Goal: Task Accomplishment & Management: Use online tool/utility

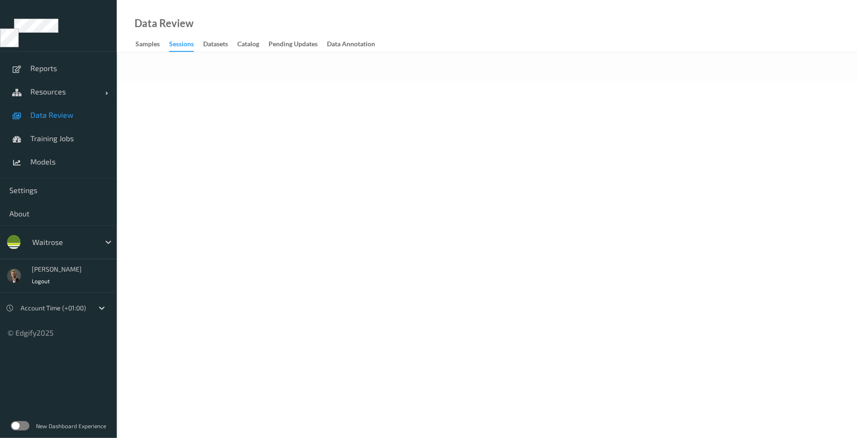
click at [17, 426] on label at bounding box center [20, 425] width 19 height 9
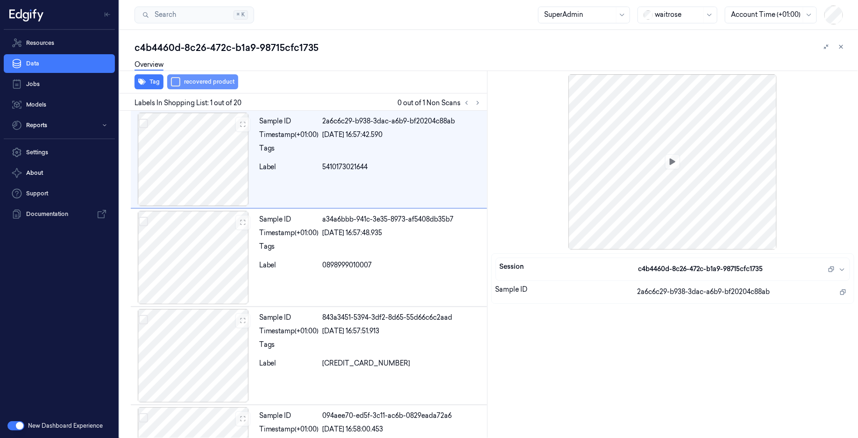
click at [173, 82] on button "button" at bounding box center [175, 81] width 9 height 9
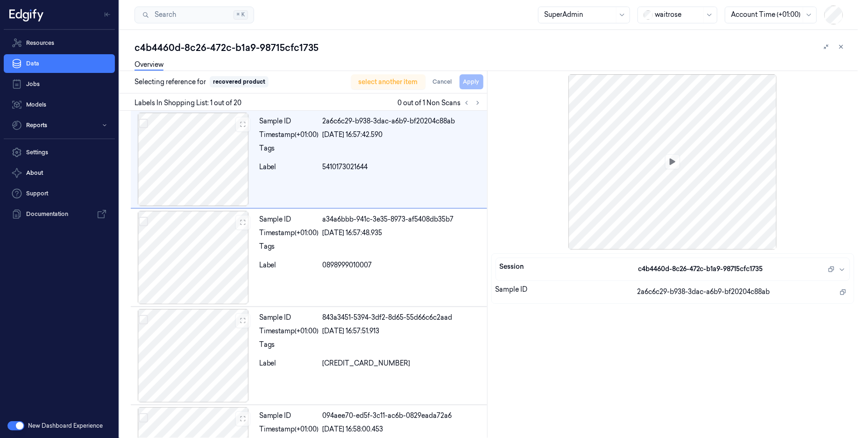
click at [471, 82] on div "select another item Cancel Apply" at bounding box center [417, 81] width 132 height 15
click at [477, 83] on div "select another item Cancel Apply" at bounding box center [417, 81] width 132 height 15
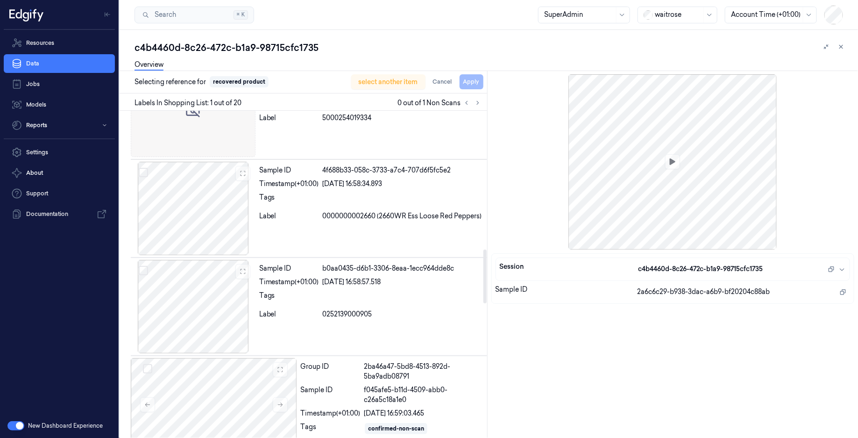
scroll to position [931, 0]
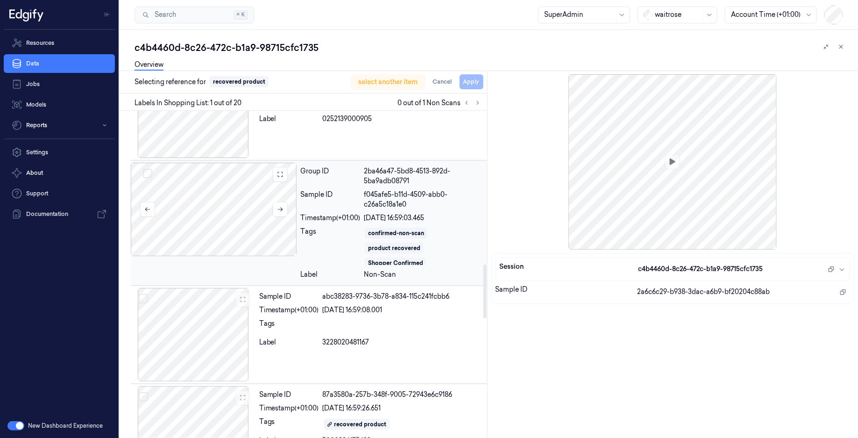
click at [200, 224] on div at bounding box center [214, 209] width 166 height 93
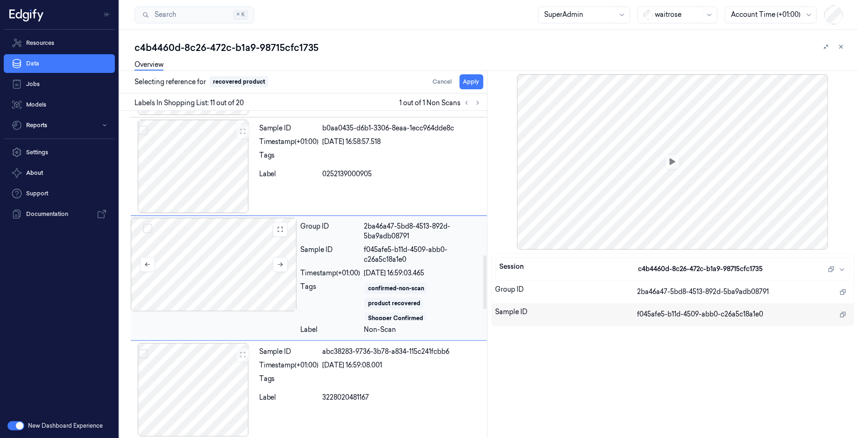
scroll to position [875, 0]
click at [844, 267] on icon "button" at bounding box center [842, 268] width 7 height 7
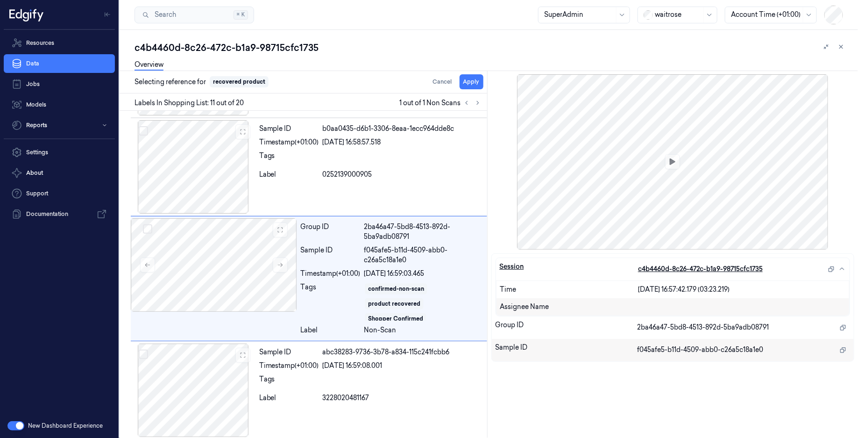
click at [734, 269] on span "c4b4460d-8c26-472c-b1a9-98715cfc1735" at bounding box center [700, 269] width 125 height 10
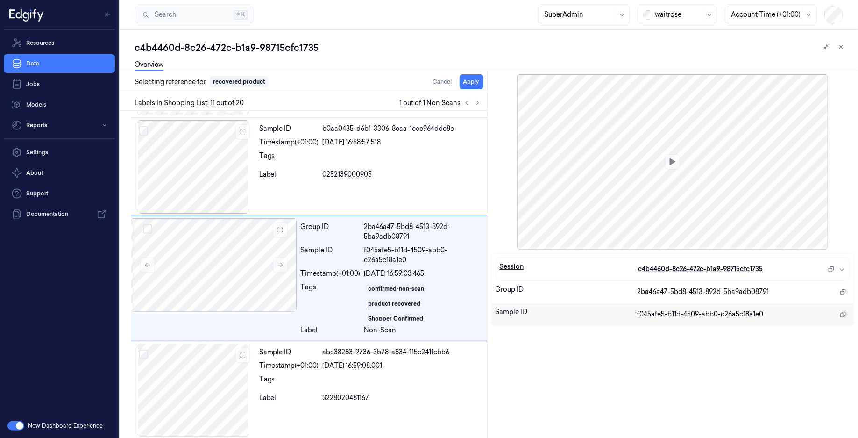
click at [734, 269] on span "c4b4460d-8c26-472c-b1a9-98715cfc1735" at bounding box center [700, 269] width 125 height 10
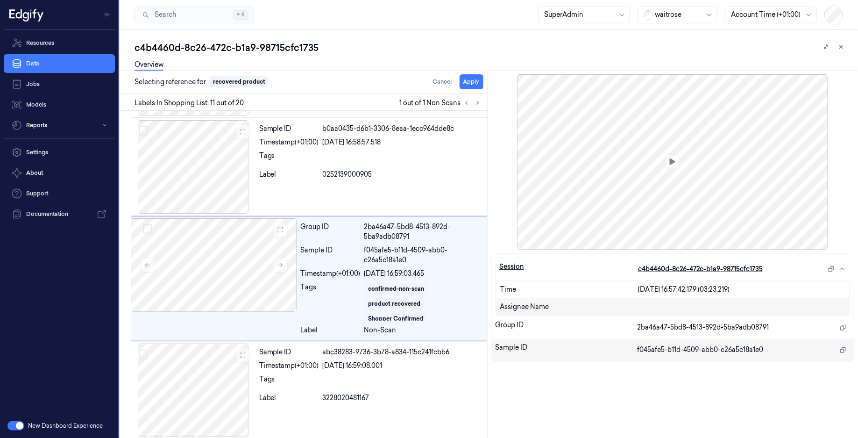
click at [839, 270] on icon "button" at bounding box center [842, 268] width 7 height 7
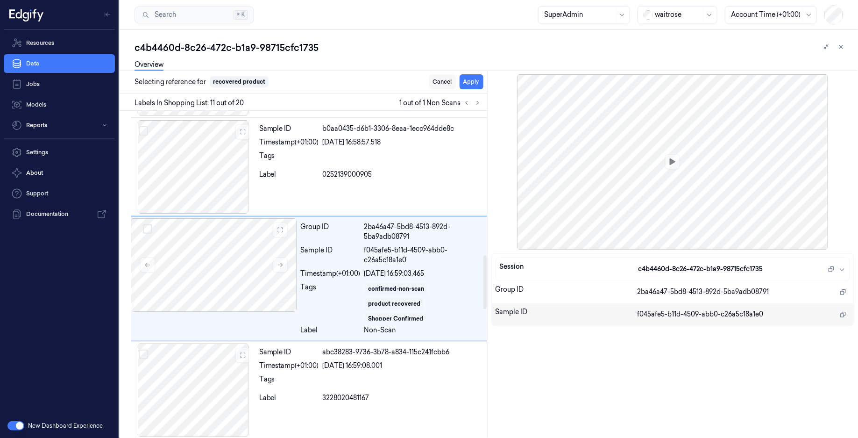
click at [443, 79] on button "Cancel" at bounding box center [442, 81] width 27 height 15
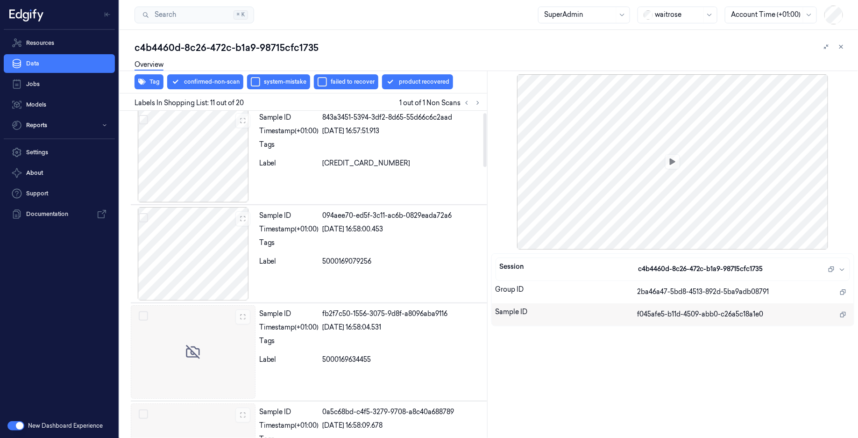
scroll to position [0, 0]
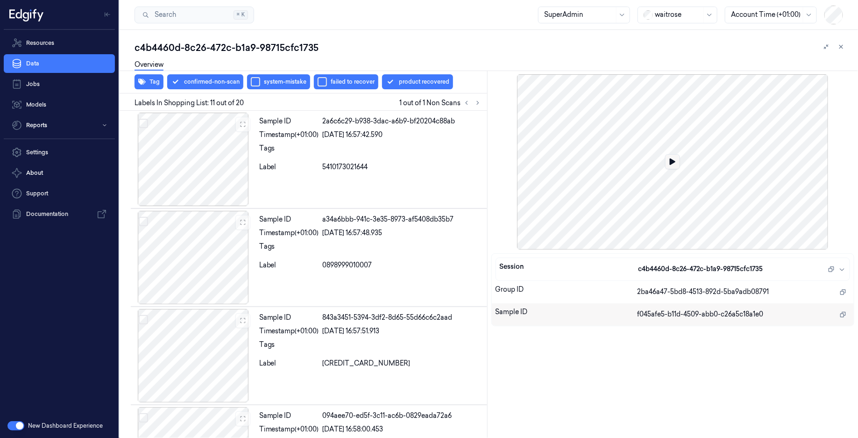
click at [673, 162] on icon at bounding box center [673, 161] width 6 height 7
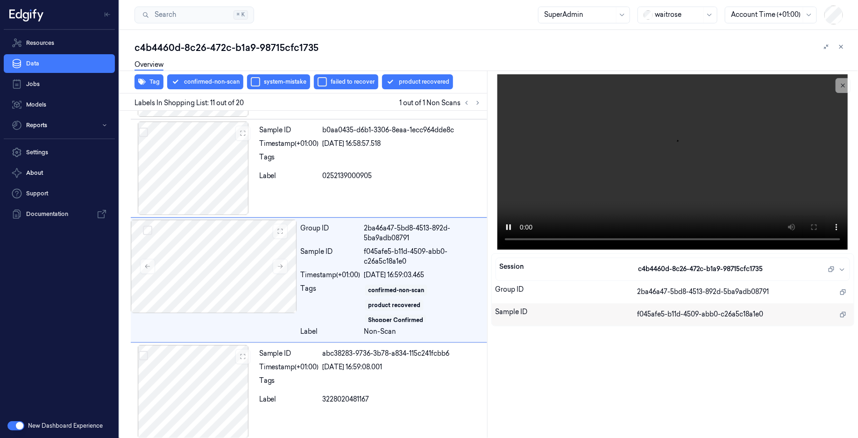
scroll to position [875, 0]
click at [797, 157] on div at bounding box center [672, 161] width 363 height 175
click at [135, 49] on div "c4b4460d-8c26-472c-b1a9-98715cfc1735" at bounding box center [493, 47] width 716 height 13
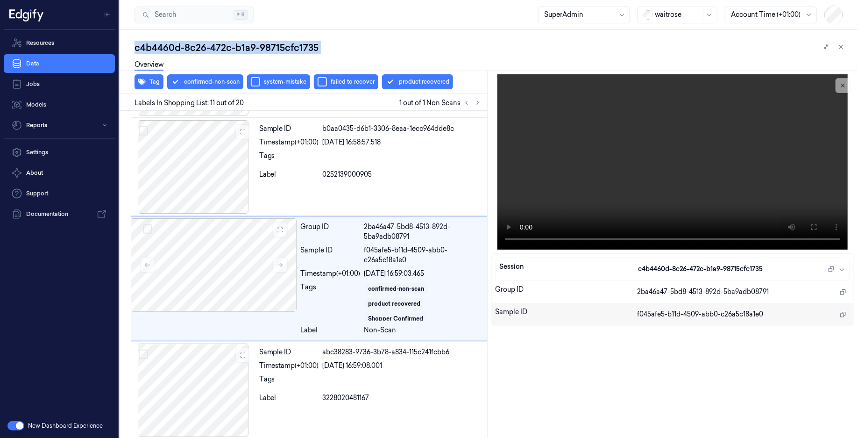
click at [135, 49] on div "c4b4460d-8c26-472c-b1a9-98715cfc1735" at bounding box center [493, 47] width 716 height 13
click at [581, 381] on div "Session c4b4460d-8c26-472c-b1a9-98715cfc1735 Group ID 2ba46a47-5bd8-4513-892d-5…" at bounding box center [672, 254] width 371 height 367
